Goal: Information Seeking & Learning: Understand process/instructions

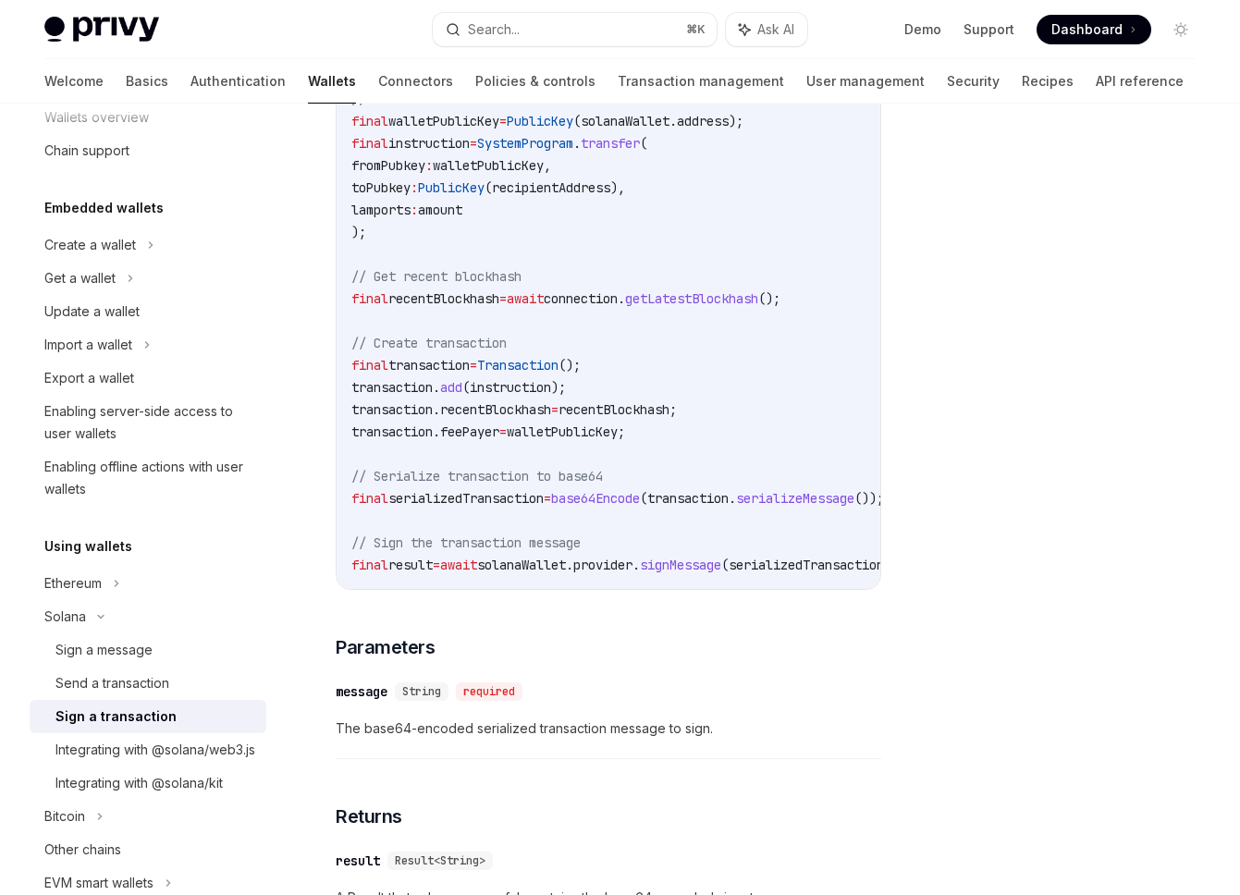
scroll to position [633, 0]
click at [233, 683] on div "Send a transaction" at bounding box center [155, 683] width 200 height 22
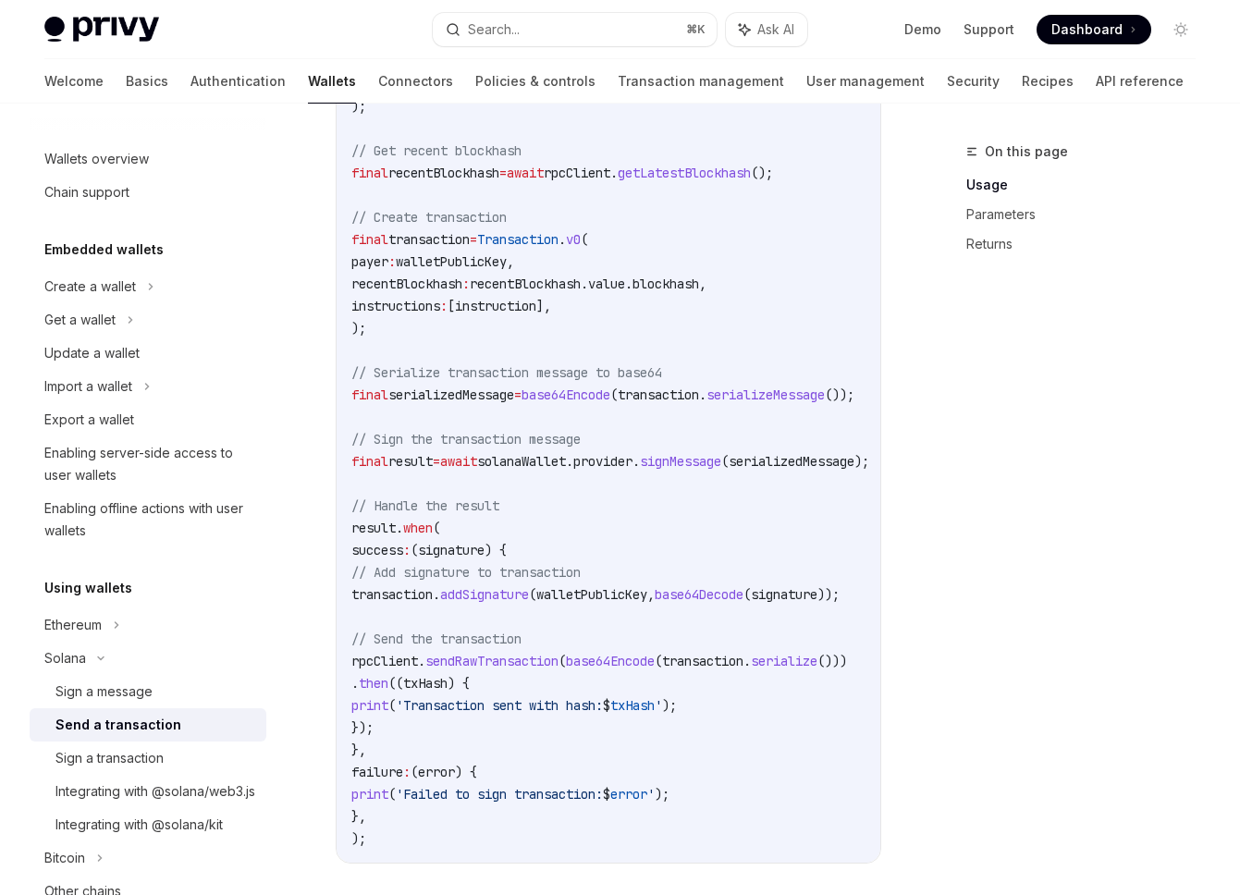
click at [544, 425] on code "import 'dart:convert' ; import 'package:solana/solana.dart' ; // Retrieve the u…" at bounding box center [643, 283] width 584 height 1131
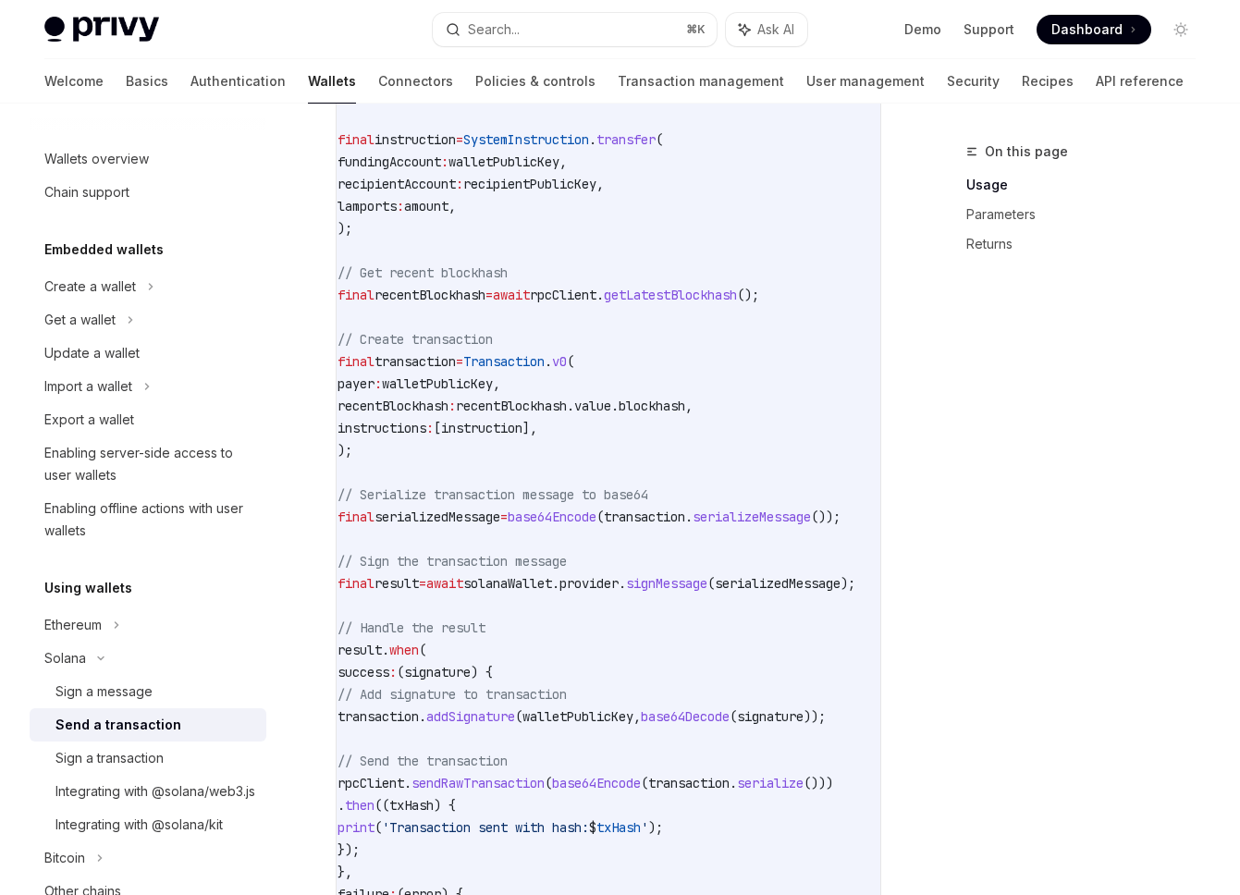
scroll to position [848, 0]
